Goal: Obtain resource: Obtain resource

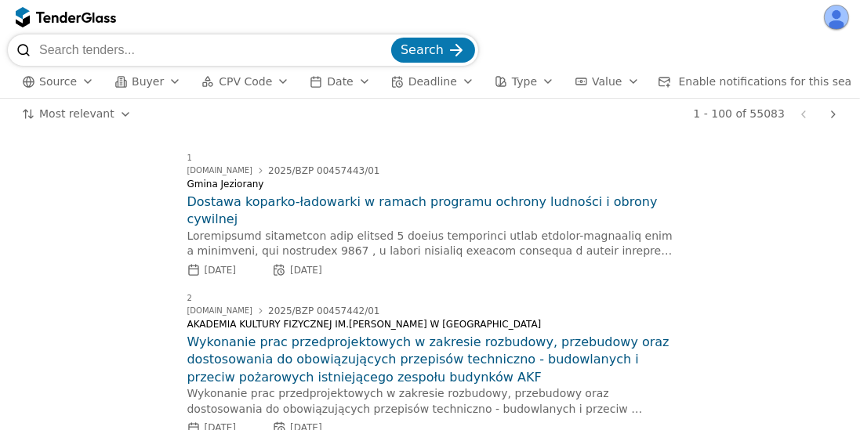
click at [434, 86] on button "Deadline" at bounding box center [433, 82] width 96 height 20
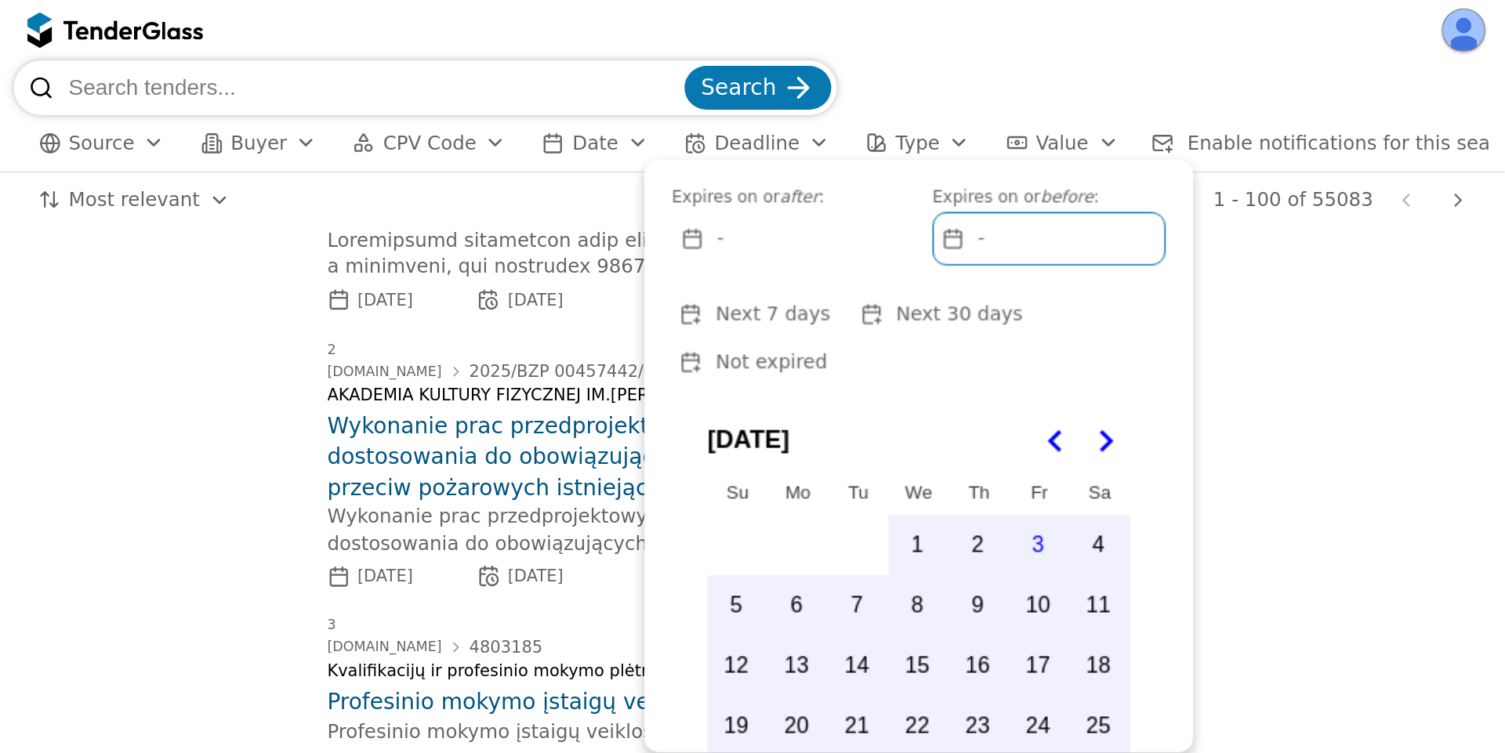
scroll to position [268, 0]
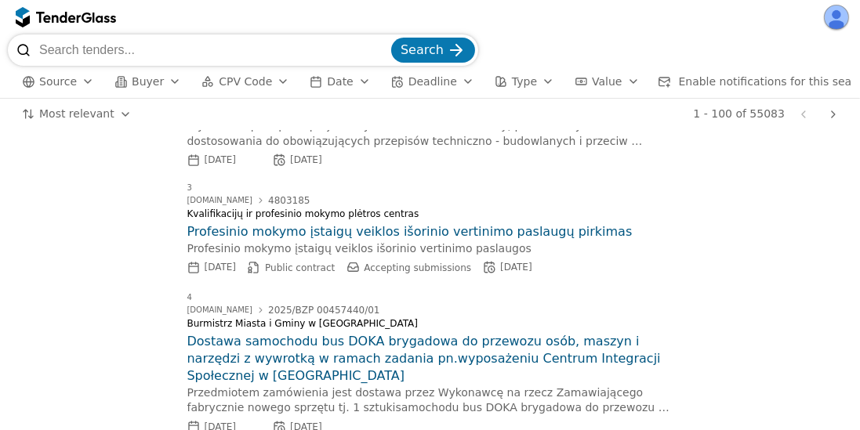
click at [426, 81] on span "Deadline" at bounding box center [432, 81] width 49 height 13
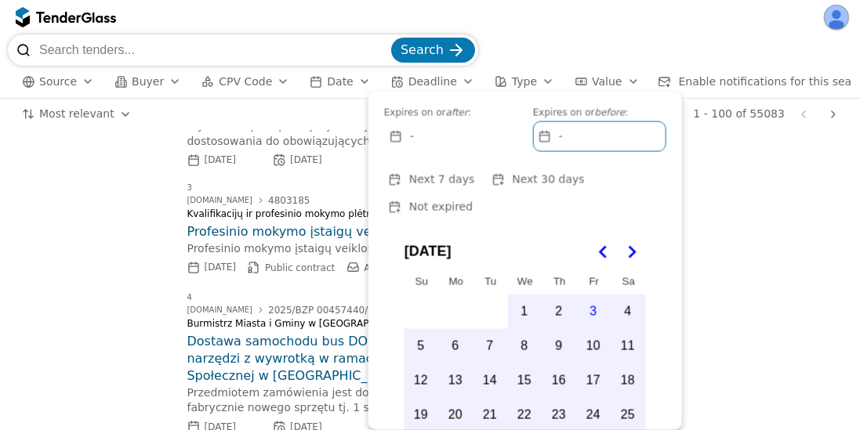
click at [480, 86] on div "button" at bounding box center [501, 82] width 44 height 44
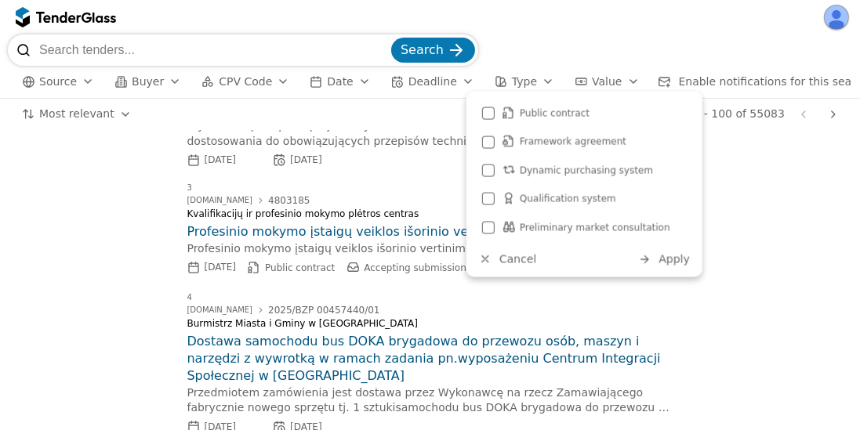
drag, startPoint x: 521, startPoint y: 257, endPoint x: 448, endPoint y: 158, distance: 122.7
click at [519, 255] on span "Cancel" at bounding box center [517, 259] width 37 height 13
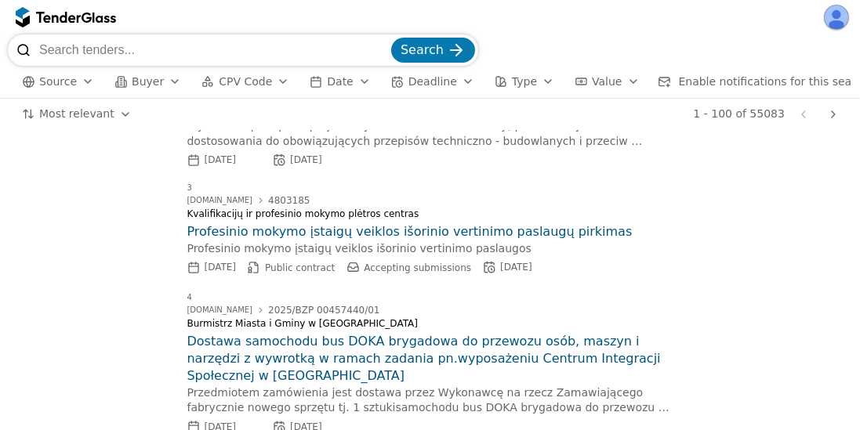
click at [421, 85] on span "Deadline" at bounding box center [432, 81] width 49 height 13
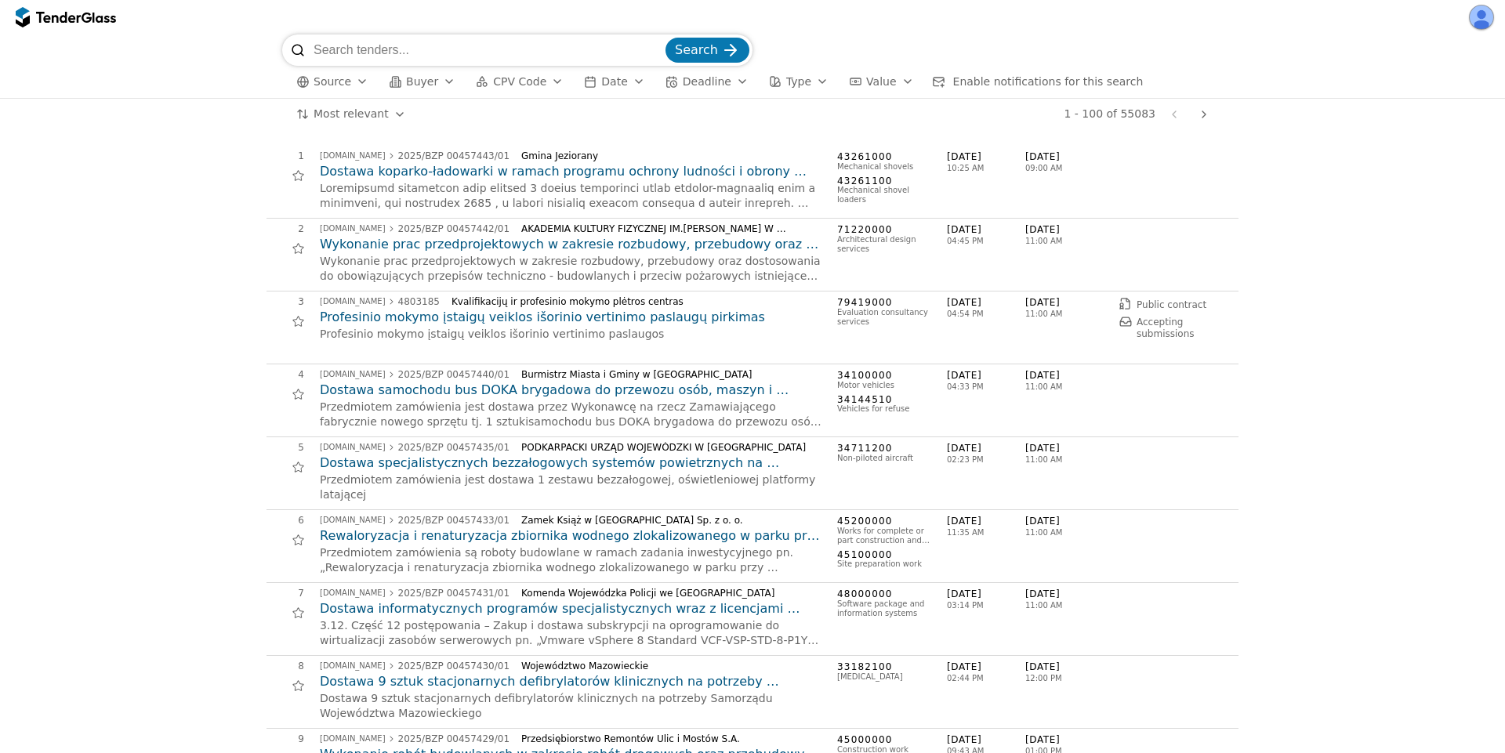
click at [601, 81] on span "Date" at bounding box center [614, 81] width 26 height 13
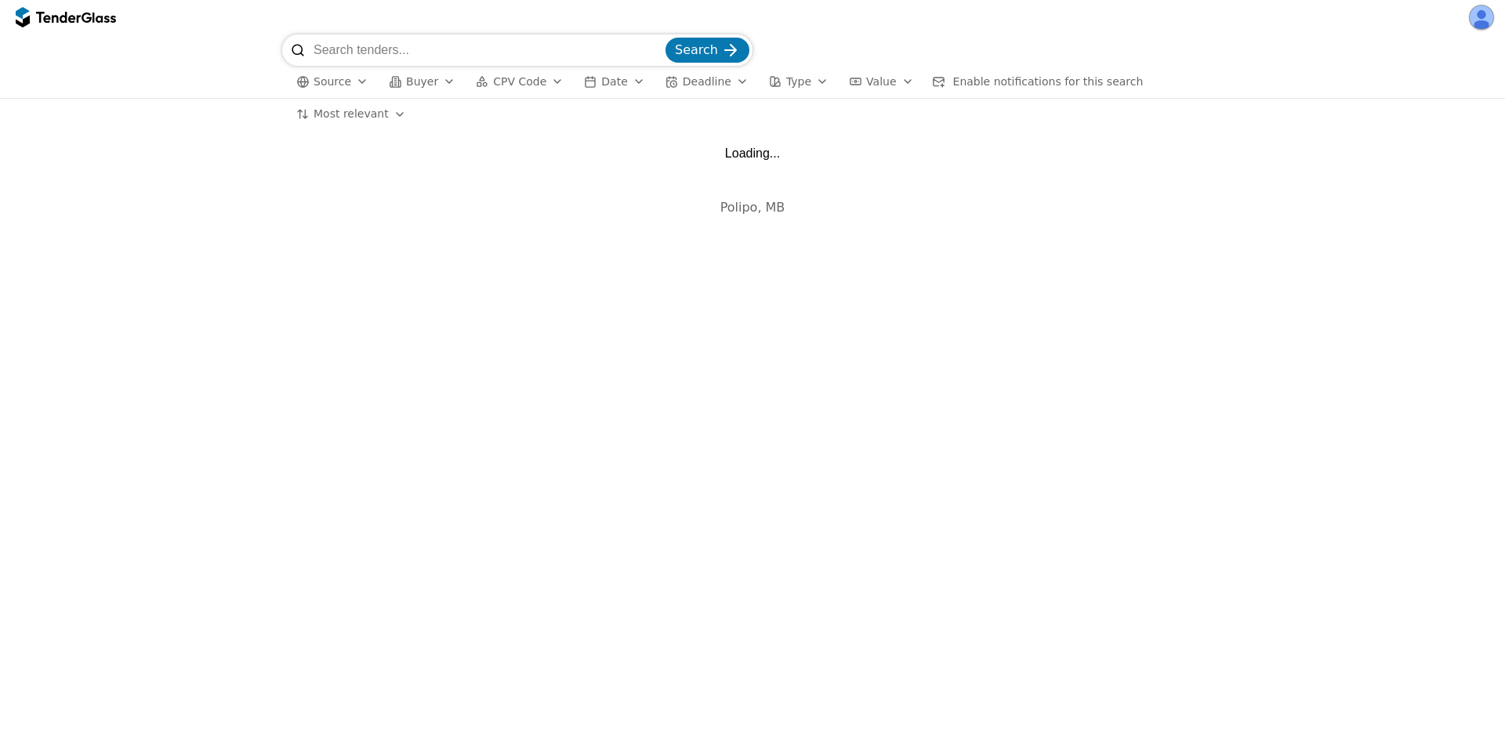
click at [602, 80] on span "Date" at bounding box center [614, 81] width 26 height 13
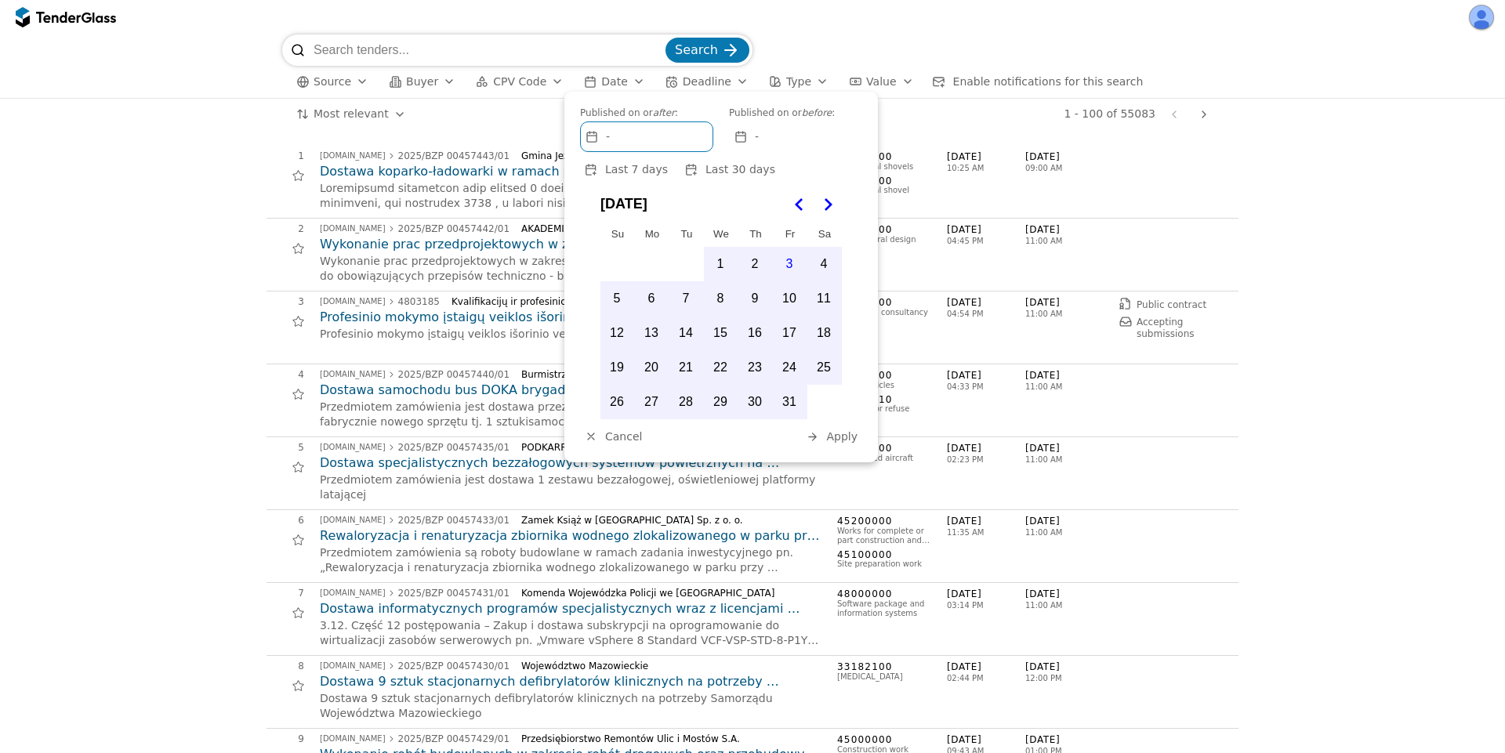
click at [649, 142] on div "-" at bounding box center [647, 136] width 132 height 29
click at [849, 144] on div "-" at bounding box center [796, 136] width 132 height 29
click at [656, 129] on div "-" at bounding box center [647, 136] width 132 height 29
click at [762, 130] on div "-" at bounding box center [796, 136] width 132 height 29
click at [647, 140] on div "-" at bounding box center [647, 136] width 132 height 29
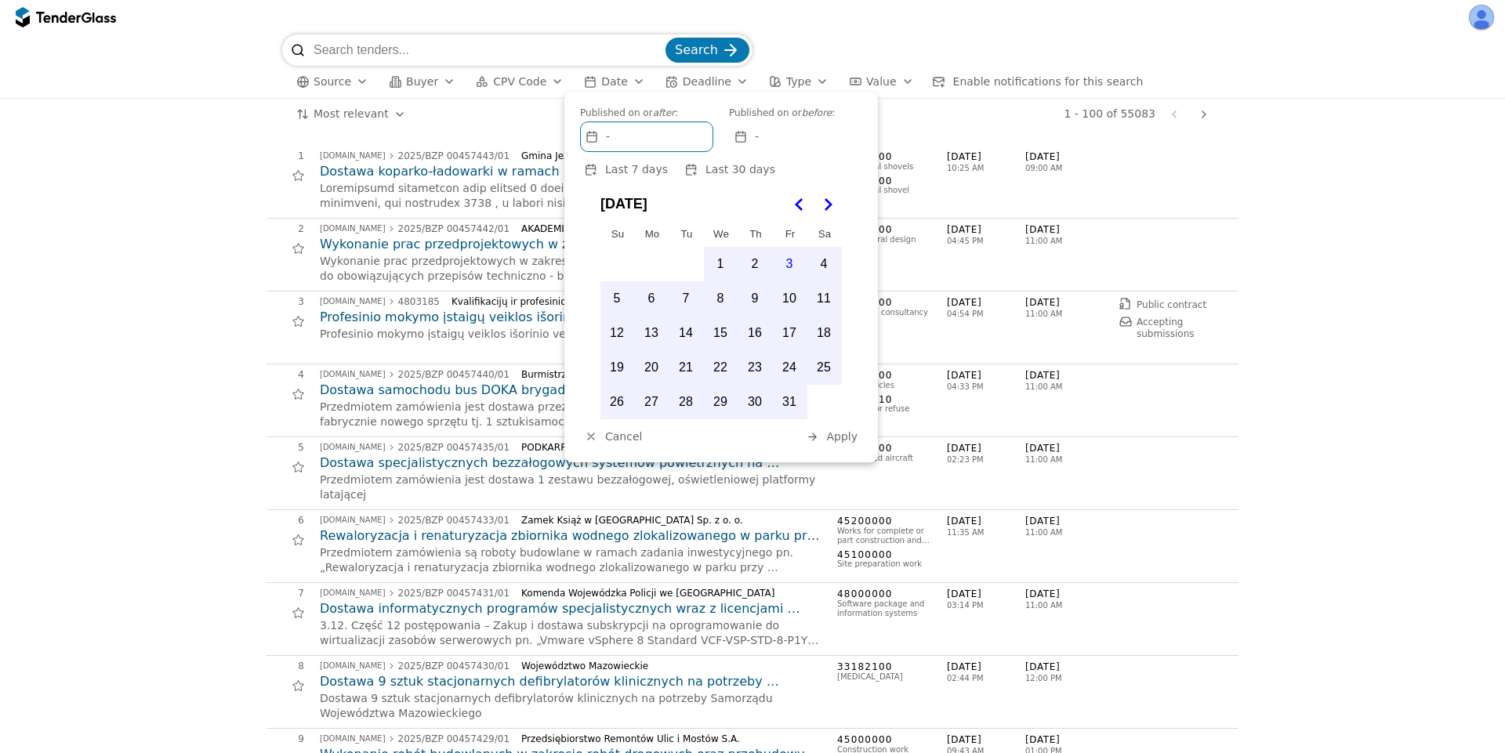
drag, startPoint x: 755, startPoint y: 296, endPoint x: 763, endPoint y: 306, distance: 12.8
click at [756, 295] on button "9" at bounding box center [754, 298] width 33 height 33
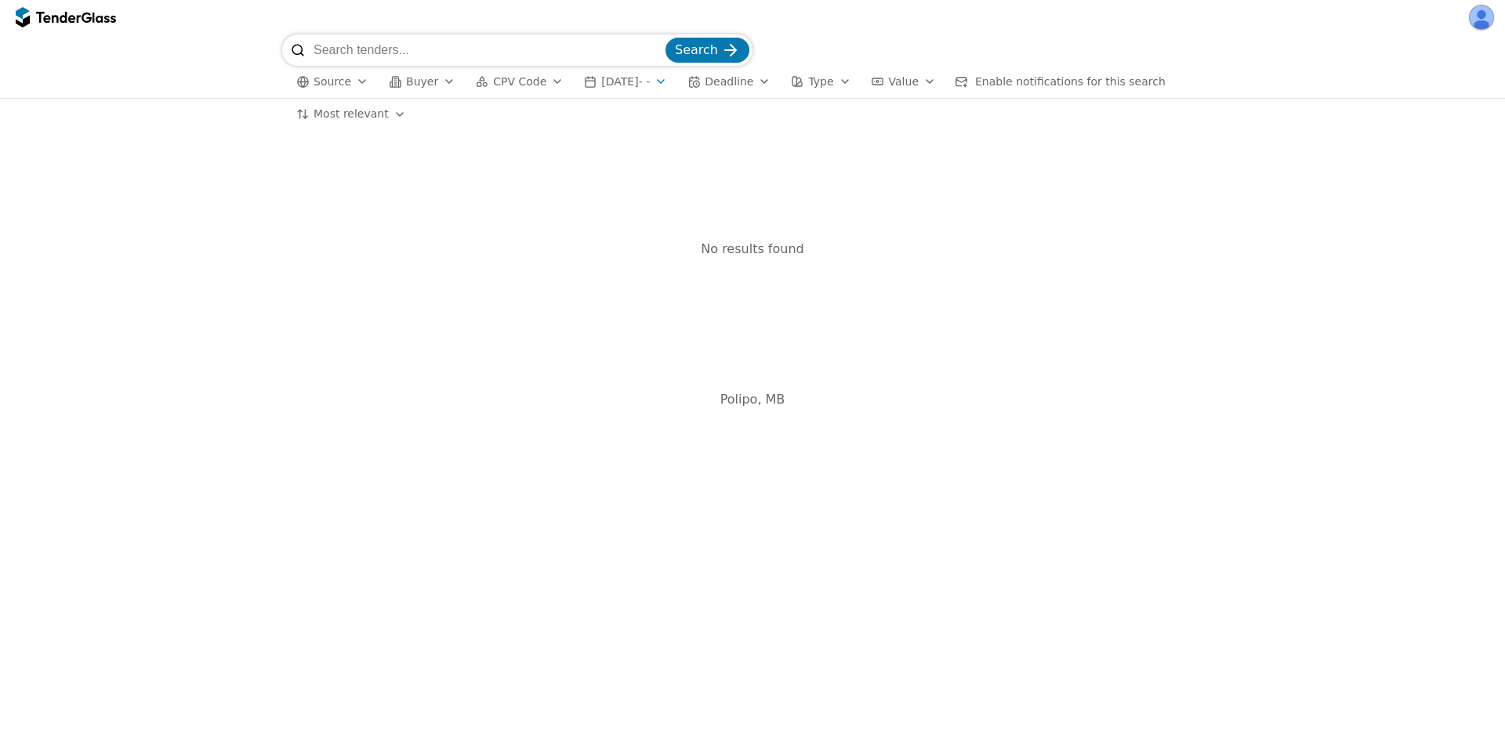
drag, startPoint x: 665, startPoint y: 86, endPoint x: 679, endPoint y: 90, distance: 14.6
click at [668, 83] on div "button" at bounding box center [661, 81] width 44 height 41
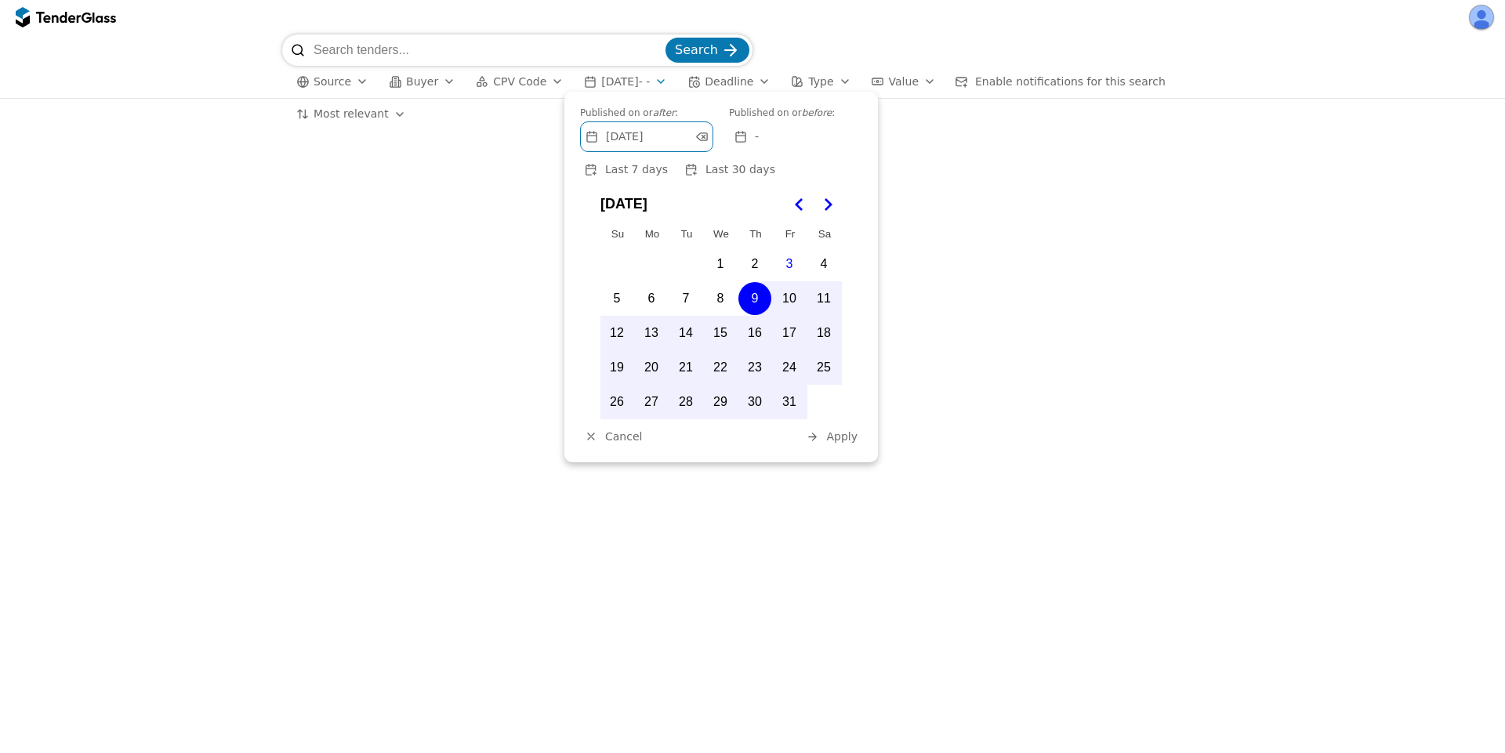
click at [701, 132] on div at bounding box center [701, 137] width 45 height 42
click at [1176, 247] on div "No results found" at bounding box center [752, 248] width 956 height 15
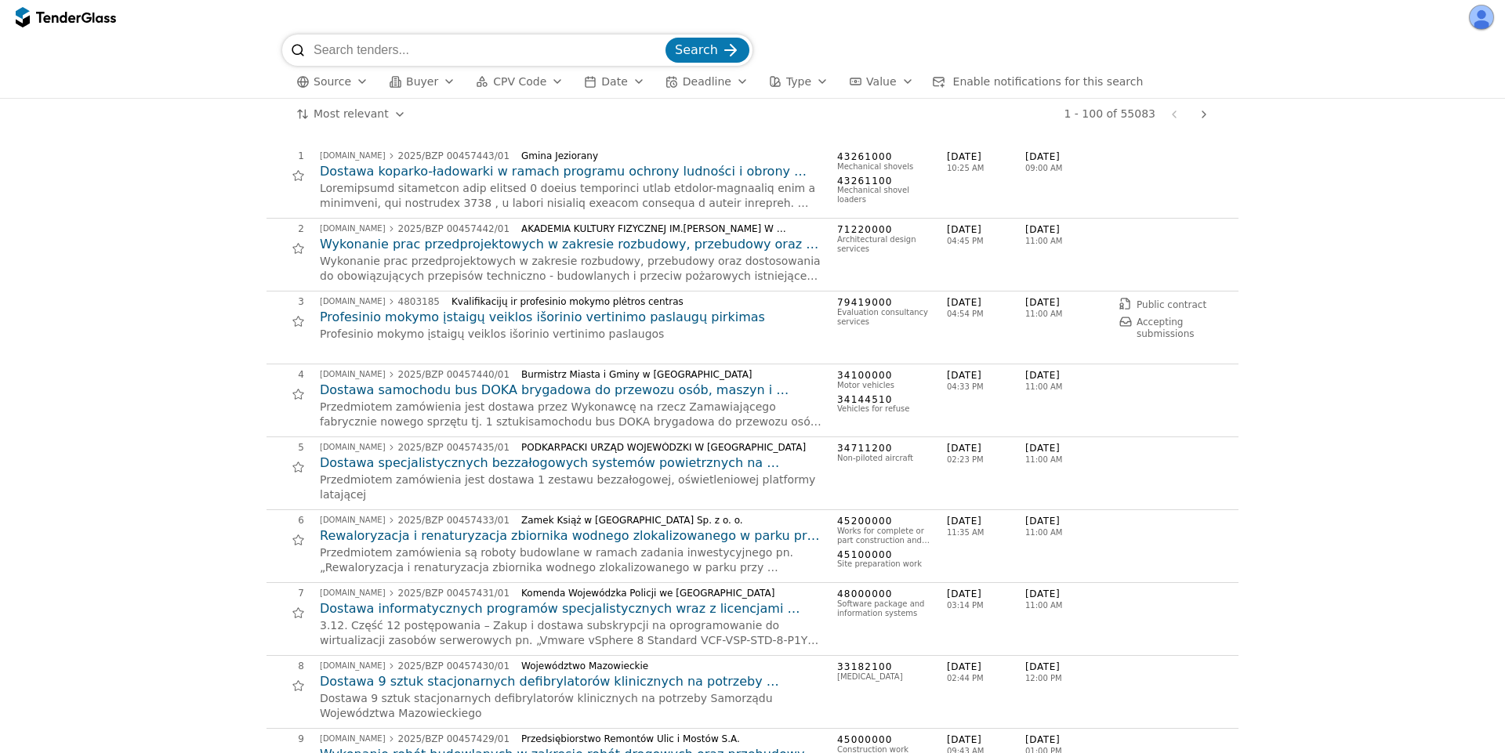
click at [417, 79] on span "Buyer" at bounding box center [422, 81] width 32 height 13
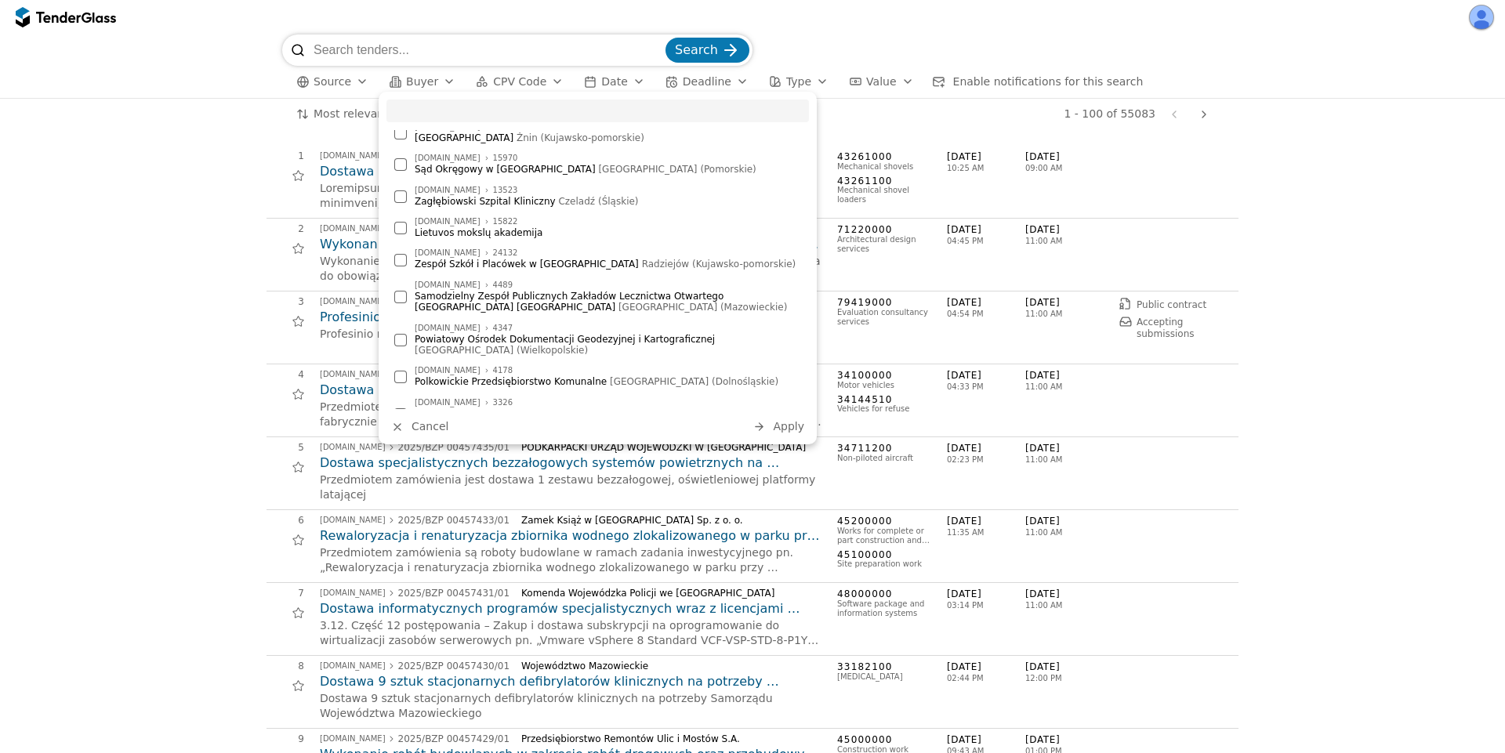
scroll to position [564, 0]
drag, startPoint x: 223, startPoint y: 77, endPoint x: 345, endPoint y: 86, distance: 121.8
click at [233, 77] on div "Search Source Buyer CPV Code Date Deadline Type Value Enable notifications for …" at bounding box center [752, 65] width 1489 height 63
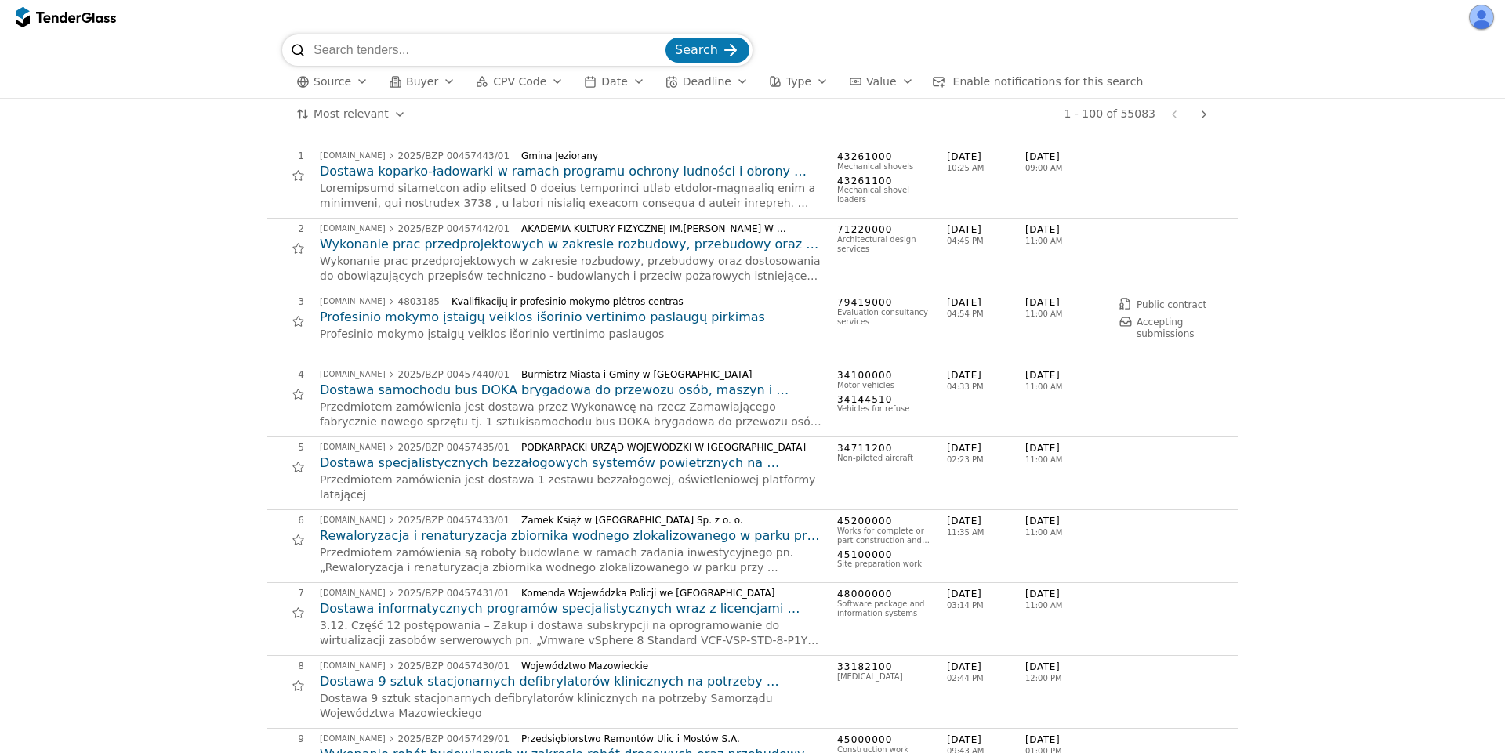
click at [348, 86] on button "Source" at bounding box center [332, 82] width 85 height 20
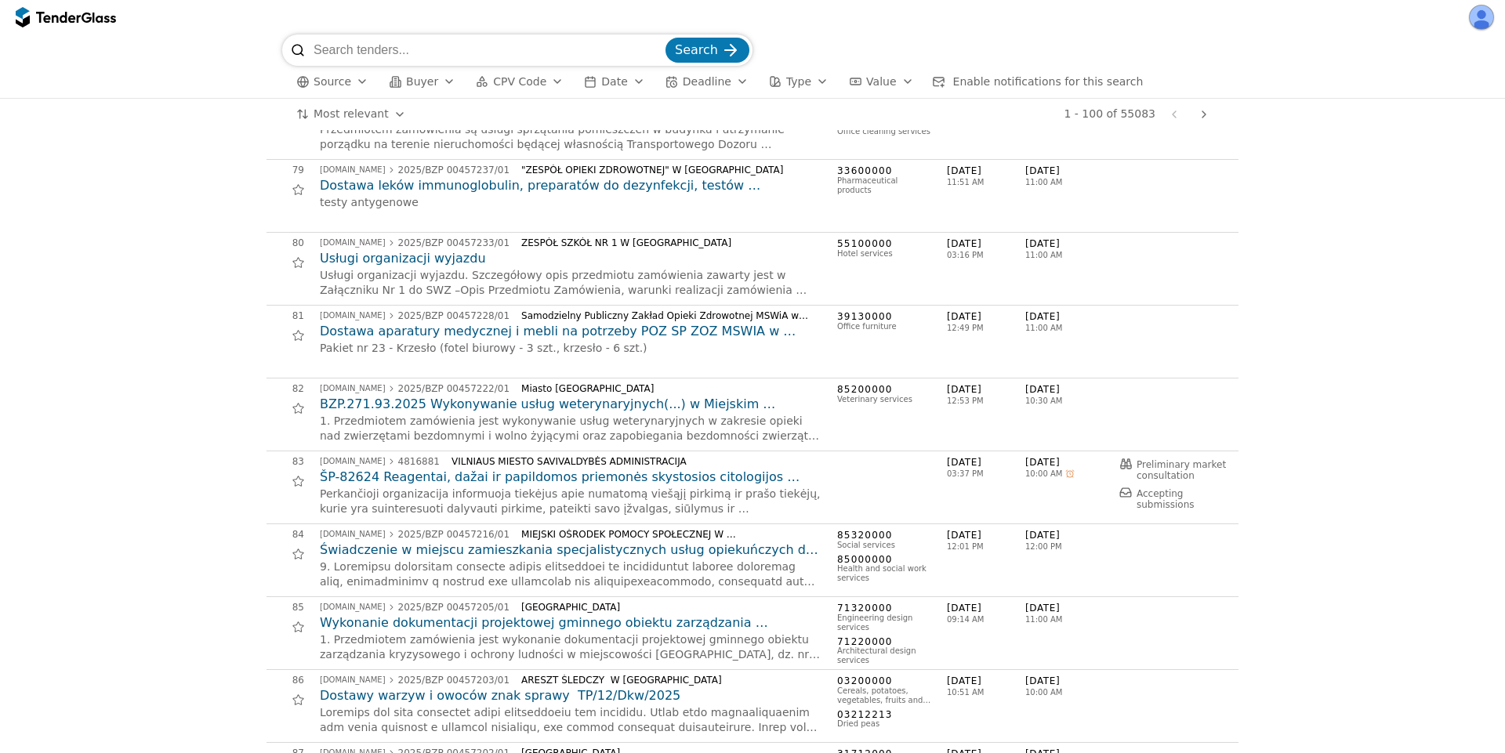
scroll to position [5831, 0]
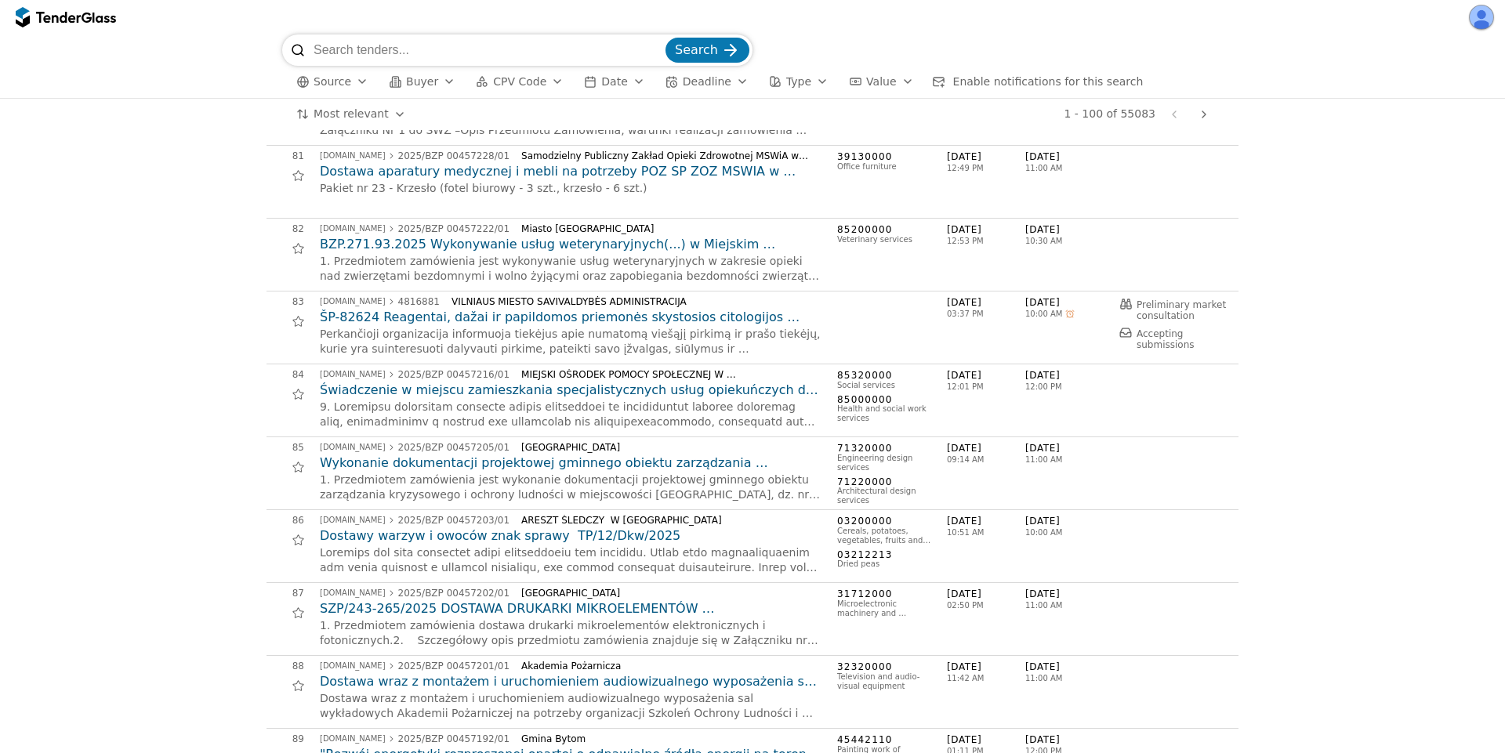
click at [549, 315] on h2 "ŠP-82624 Reagentai, dažai ir papildomos priemonės skystosios citologijos citolo…" at bounding box center [571, 317] width 502 height 17
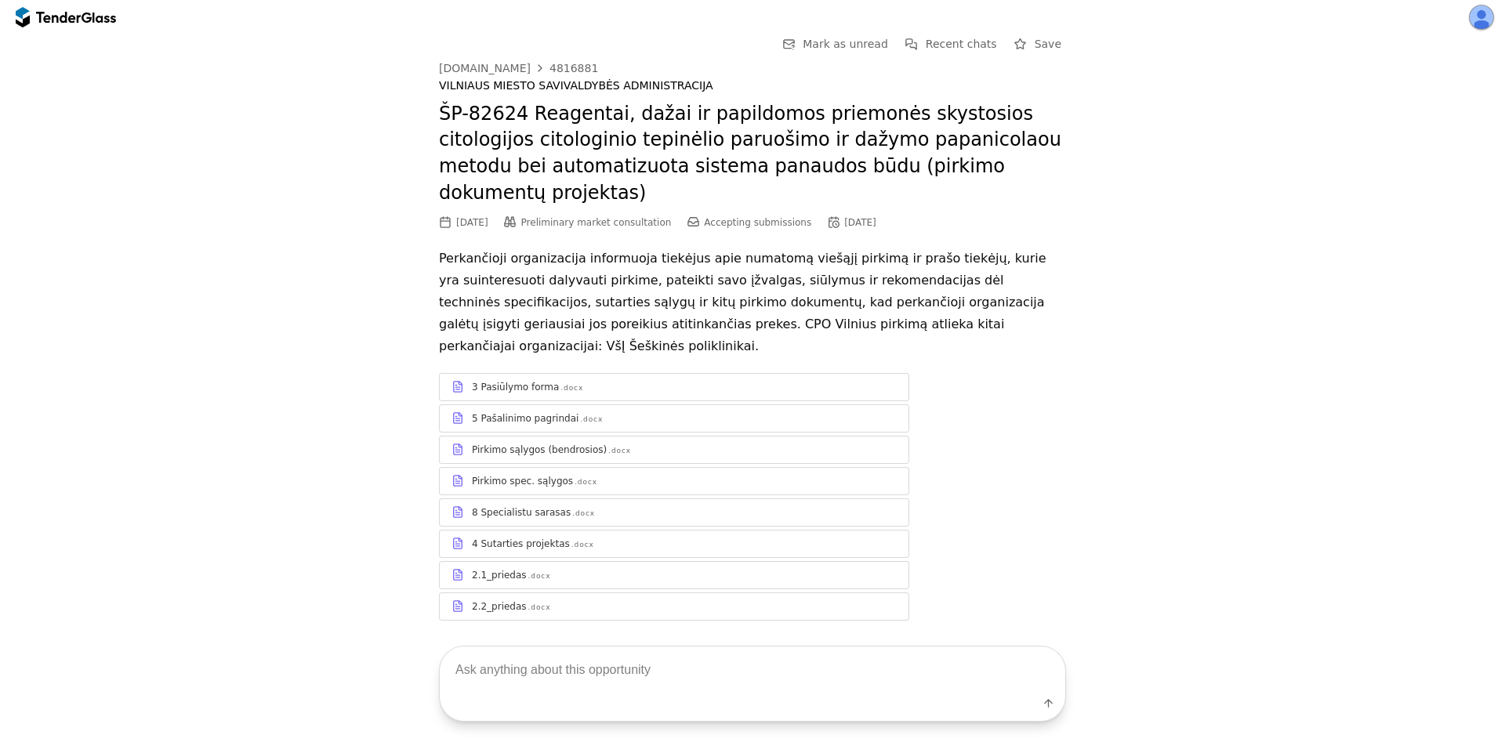
click at [600, 357] on div "3 Pasiūlymo forma .docx 5 Pašalinimo pagrindai .docx Pirkimo sąlygos (bendrosio…" at bounding box center [752, 496] width 627 height 279
click at [597, 381] on div "3 Pasiūlymo forma .docx" at bounding box center [684, 387] width 425 height 13
